Goal: Information Seeking & Learning: Find specific fact

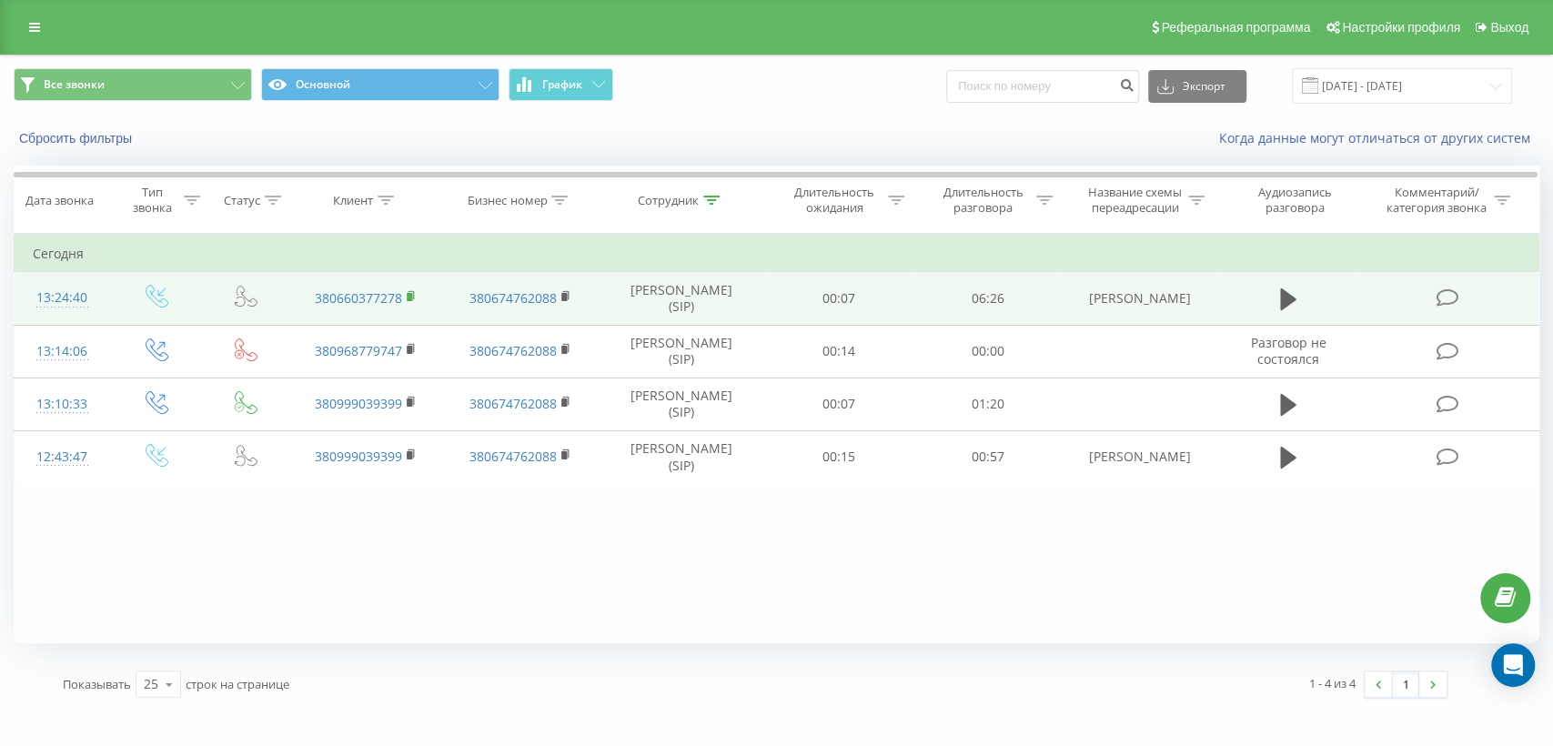
click at [410, 292] on icon at bounding box center [412, 296] width 10 height 13
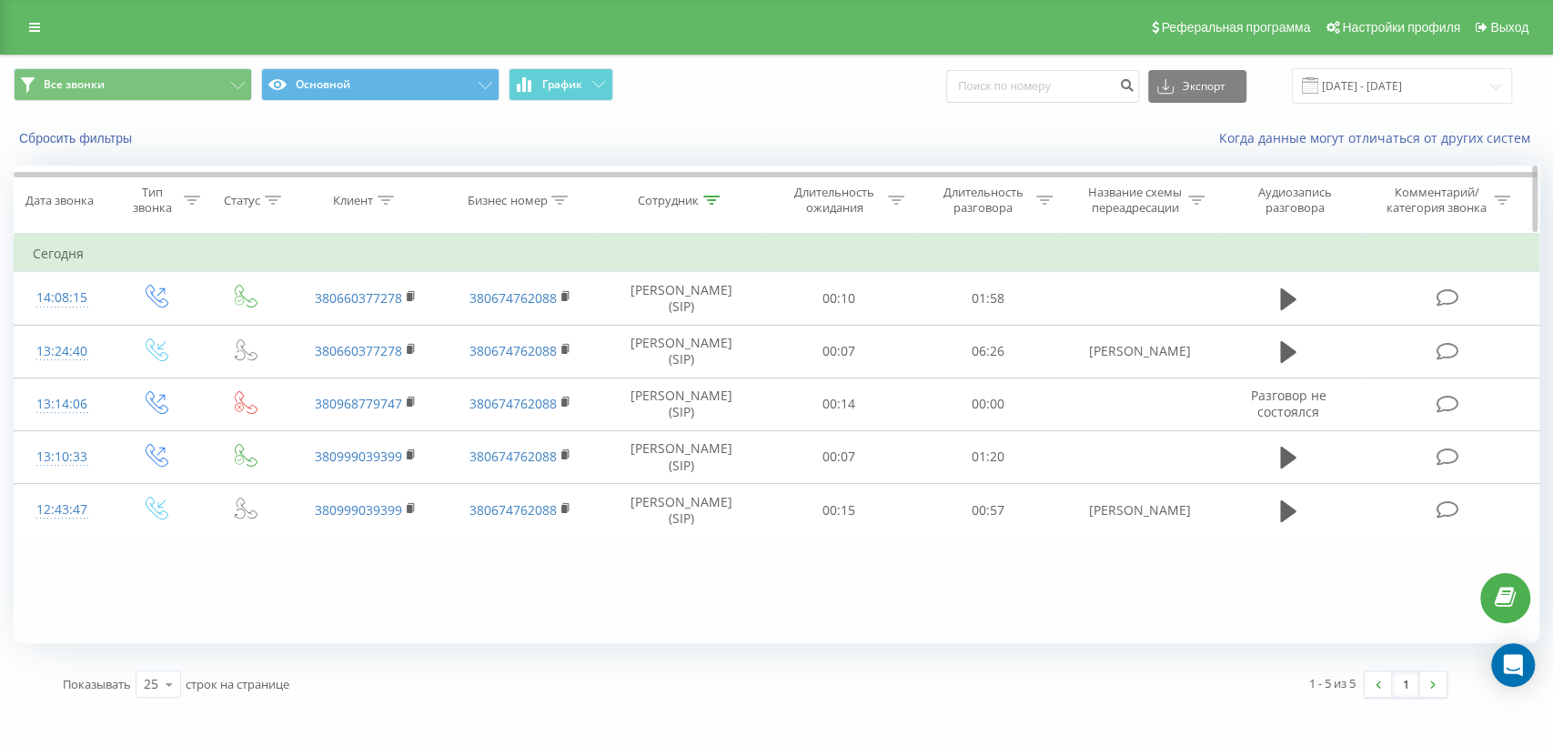
click at [712, 199] on icon at bounding box center [711, 200] width 16 height 9
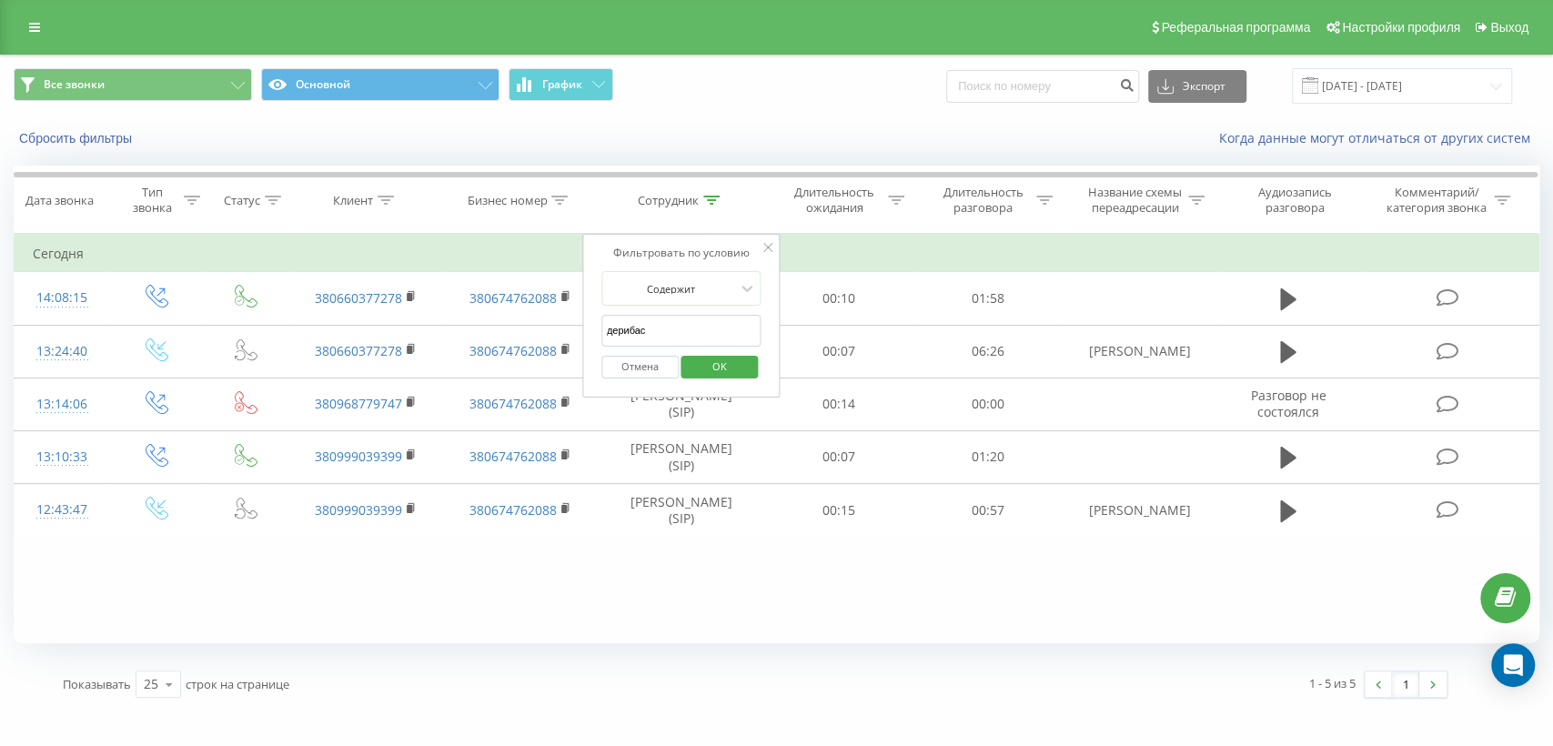
click at [676, 322] on input "дерибас" at bounding box center [681, 331] width 160 height 32
type input "д"
click at [732, 365] on span "OK" at bounding box center [719, 366] width 51 height 28
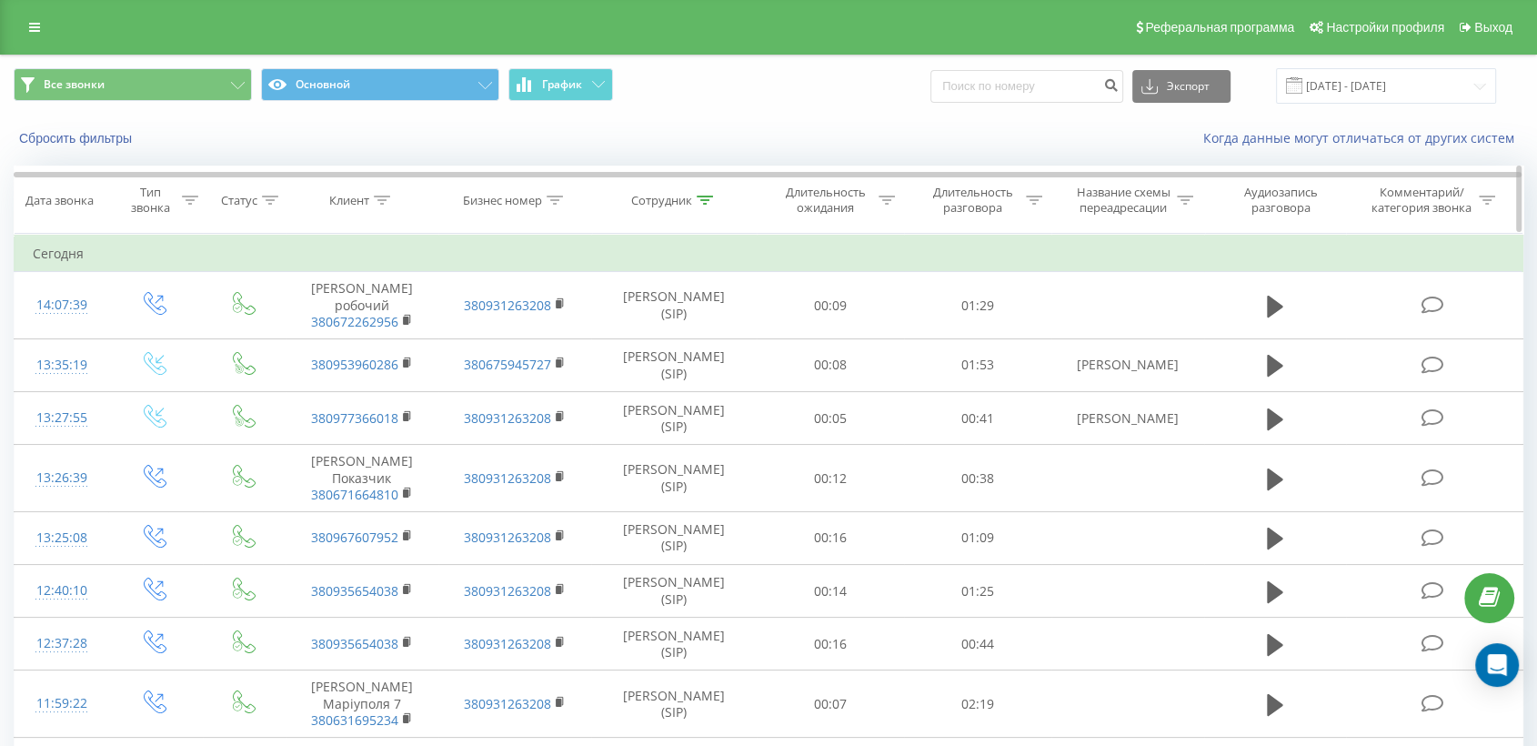
click at [705, 201] on icon at bounding box center [705, 200] width 16 height 9
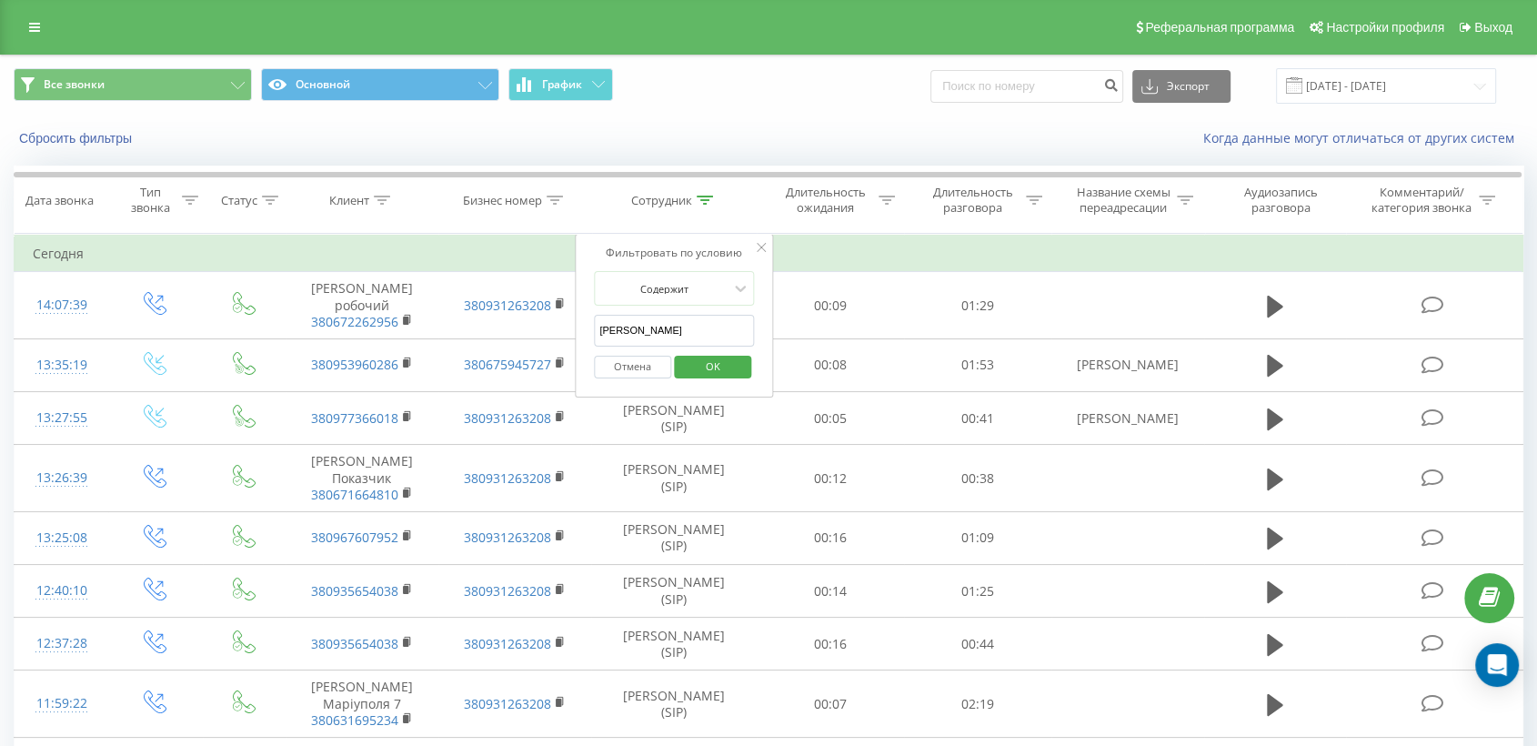
click at [678, 333] on input "василенко" at bounding box center [674, 331] width 160 height 32
type input "в"
type input "Олійник Катя"
click at [720, 362] on span "OK" at bounding box center [713, 366] width 51 height 28
